Goal: Transaction & Acquisition: Subscribe to service/newsletter

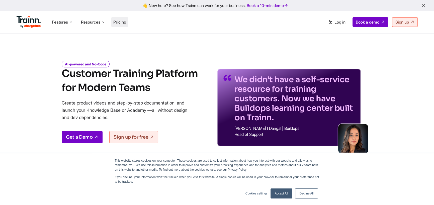
click at [125, 20] on span "Pricing" at bounding box center [119, 22] width 13 height 5
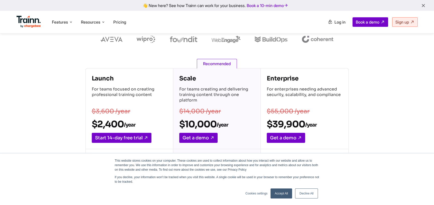
scroll to position [75, 0]
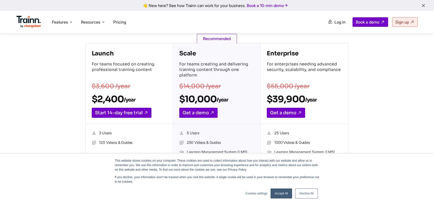
click at [281, 195] on link "Accept All" at bounding box center [282, 194] width 22 height 10
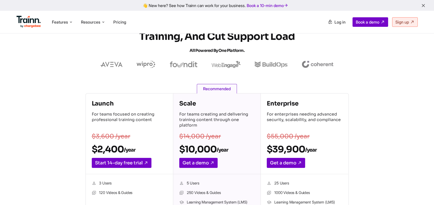
scroll to position [0, 0]
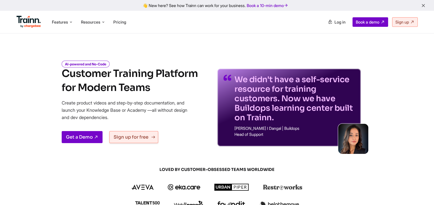
click at [130, 137] on link "Sign up for free" at bounding box center [133, 137] width 49 height 12
click at [83, 136] on link "Get a Demo" at bounding box center [82, 137] width 41 height 12
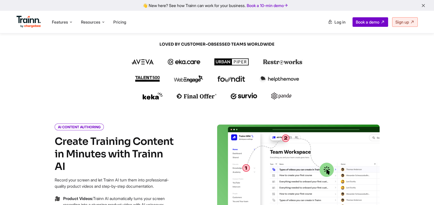
scroll to position [50, 0]
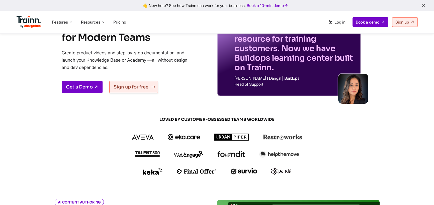
click at [135, 88] on link "Sign up for free" at bounding box center [133, 87] width 49 height 12
